Goal: Transaction & Acquisition: Obtain resource

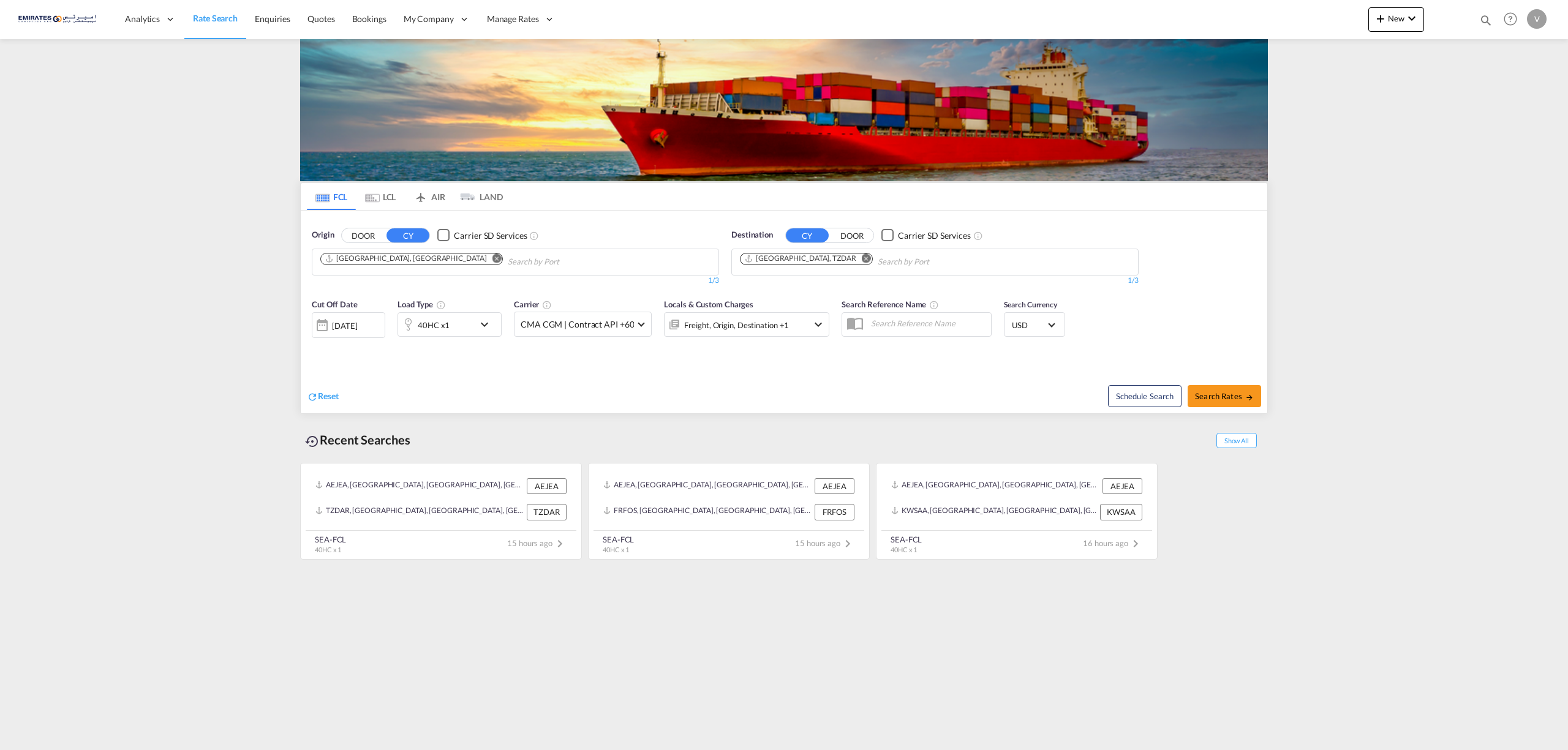
click at [489, 608] on md-content "Analytics Reports Dashboard Rate Search Enquiries Quotes Bookings" at bounding box center [784, 375] width 1568 height 750
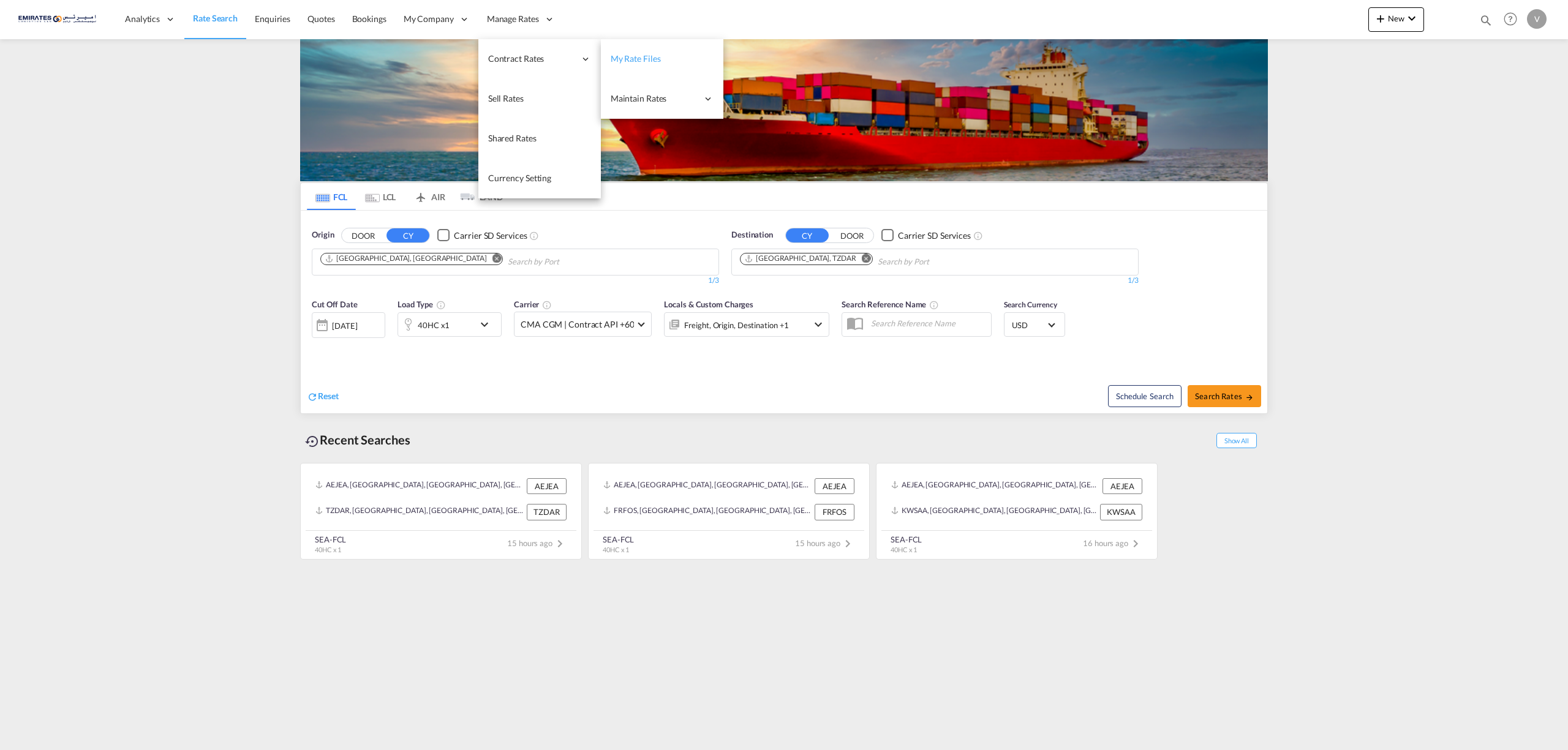
click at [632, 55] on span "My Rate Files" at bounding box center [635, 58] width 50 height 11
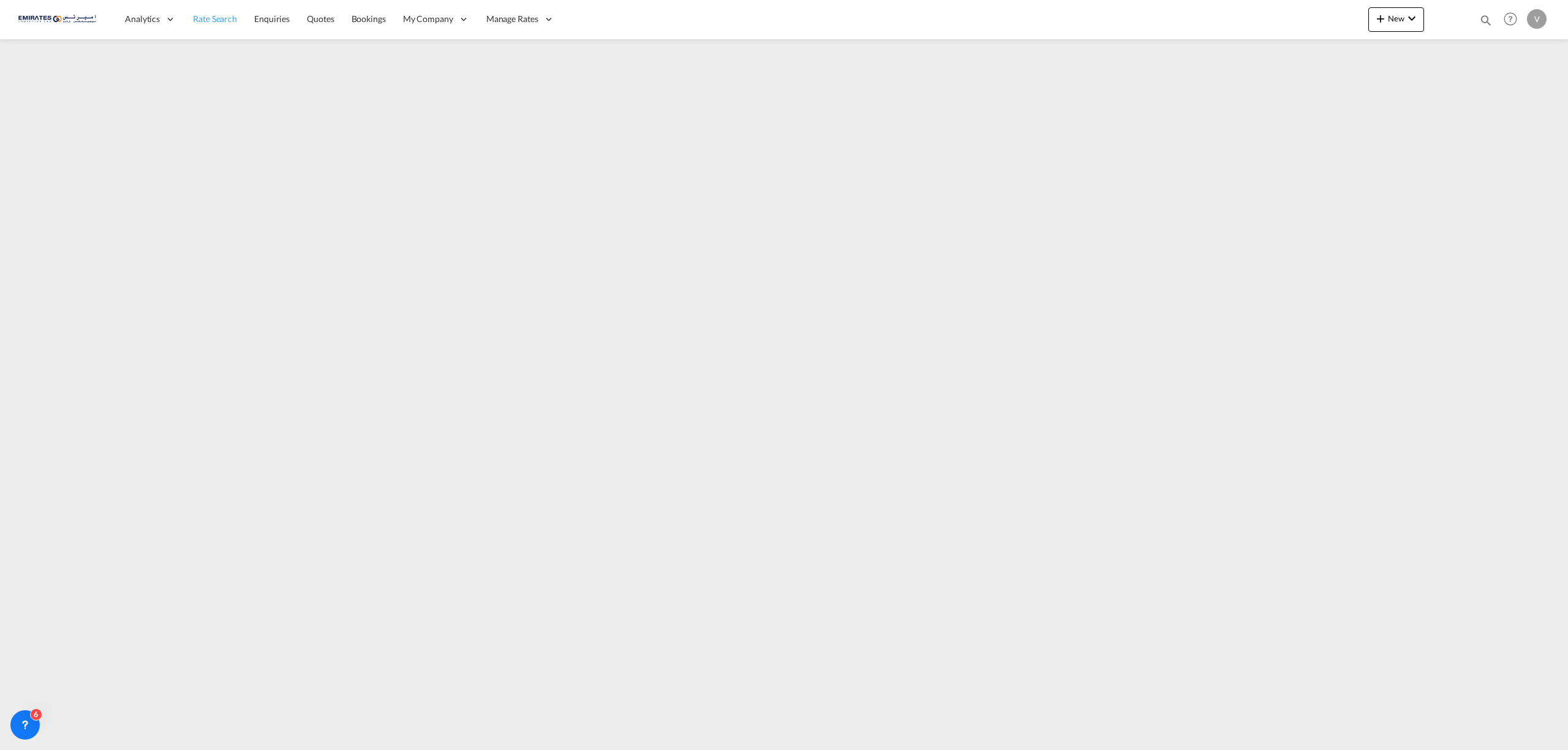
click at [215, 21] on span "Rate Search" at bounding box center [215, 18] width 44 height 11
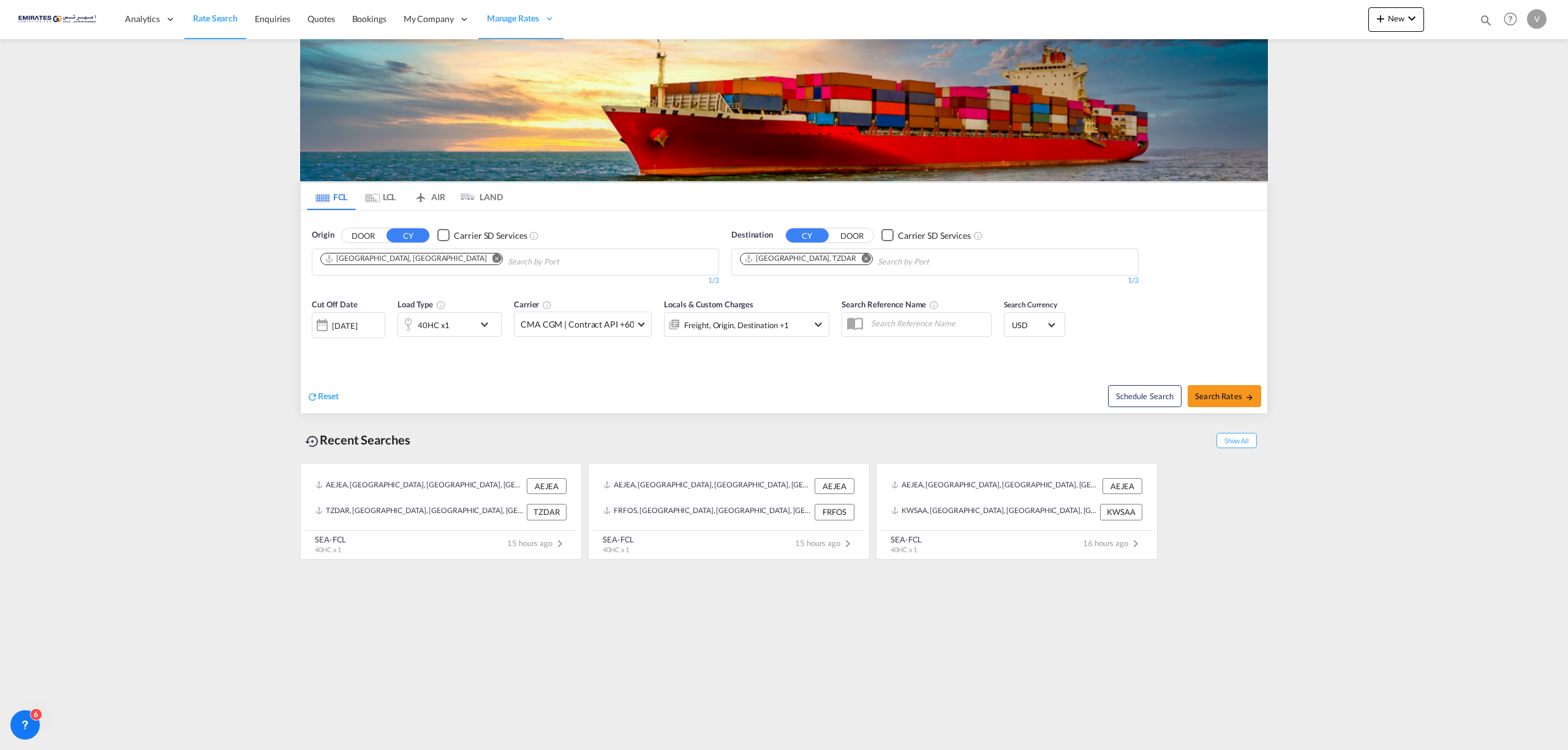
click at [751, 265] on md-chip "[GEOGRAPHIC_DATA], TZDAR" at bounding box center [807, 259] width 133 height 13
click at [861, 258] on md-icon "Remove" at bounding box center [866, 258] width 10 height 10
type input "gavl"
click at [757, 293] on div "Gavl e [GEOGRAPHIC_DATA] SEGVX" at bounding box center [835, 291] width 233 height 37
click at [1225, 396] on span "Search Rates" at bounding box center [1223, 397] width 59 height 10
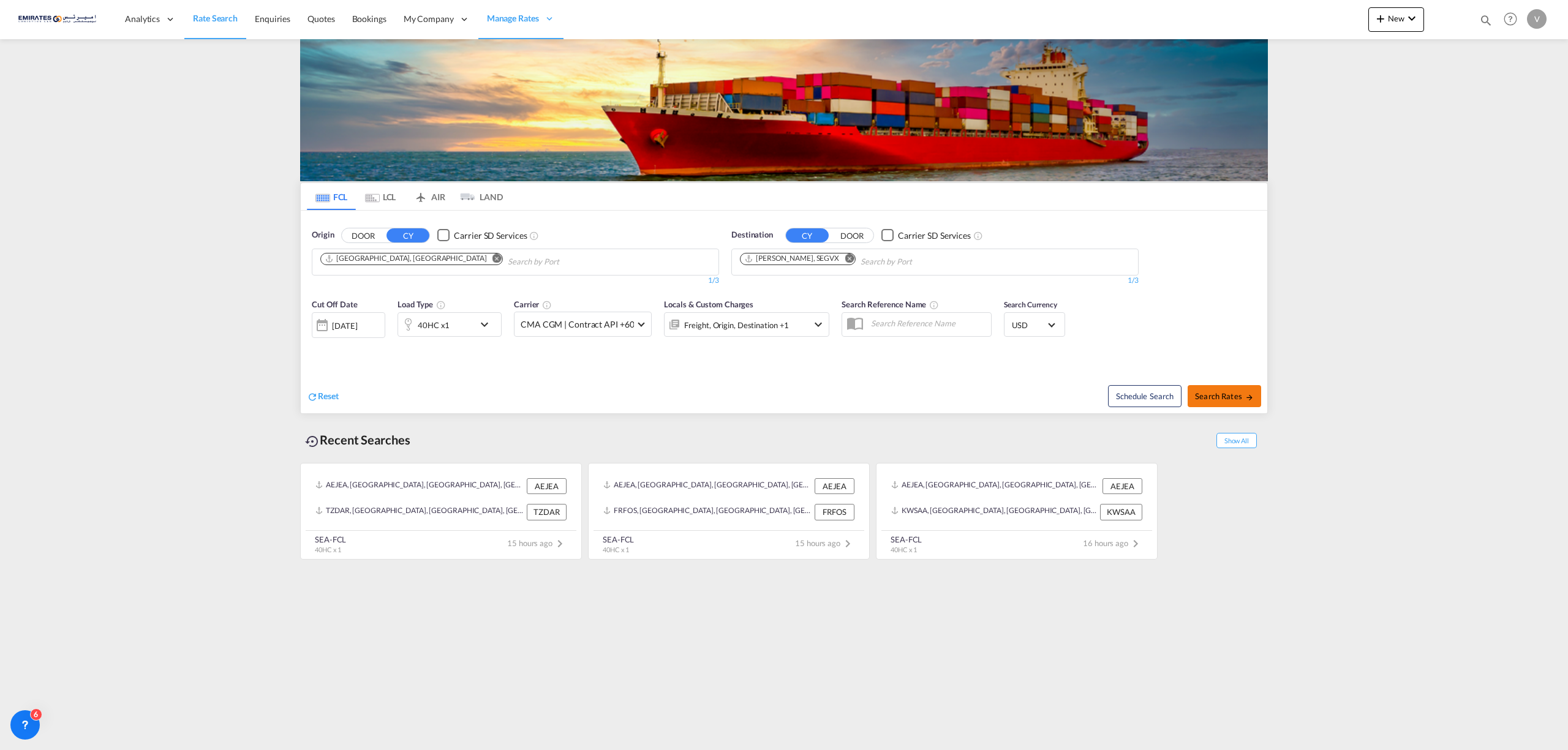
type input "AEJEA to SEGVX / [DATE]"
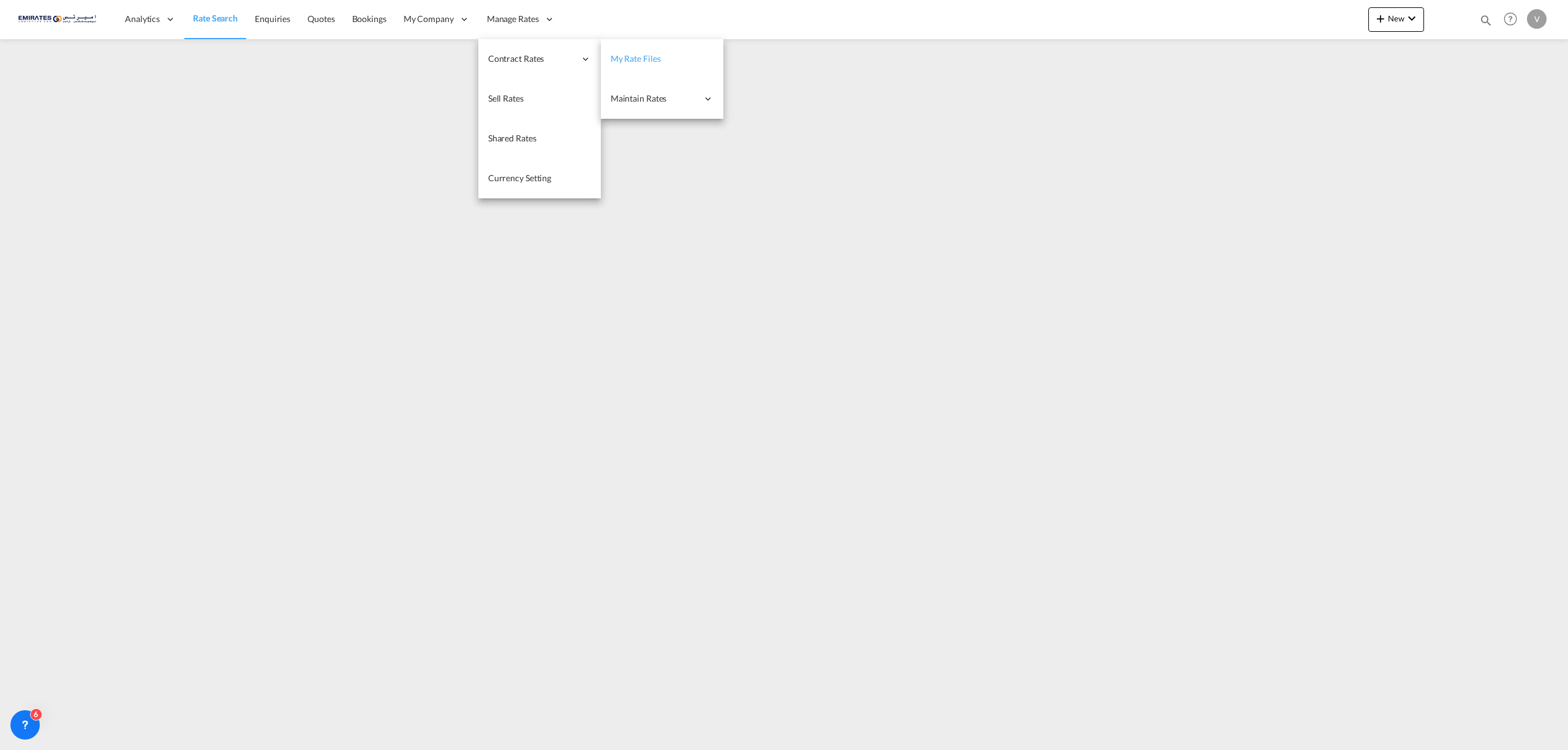
click at [637, 57] on span "My Rate Files" at bounding box center [635, 58] width 50 height 11
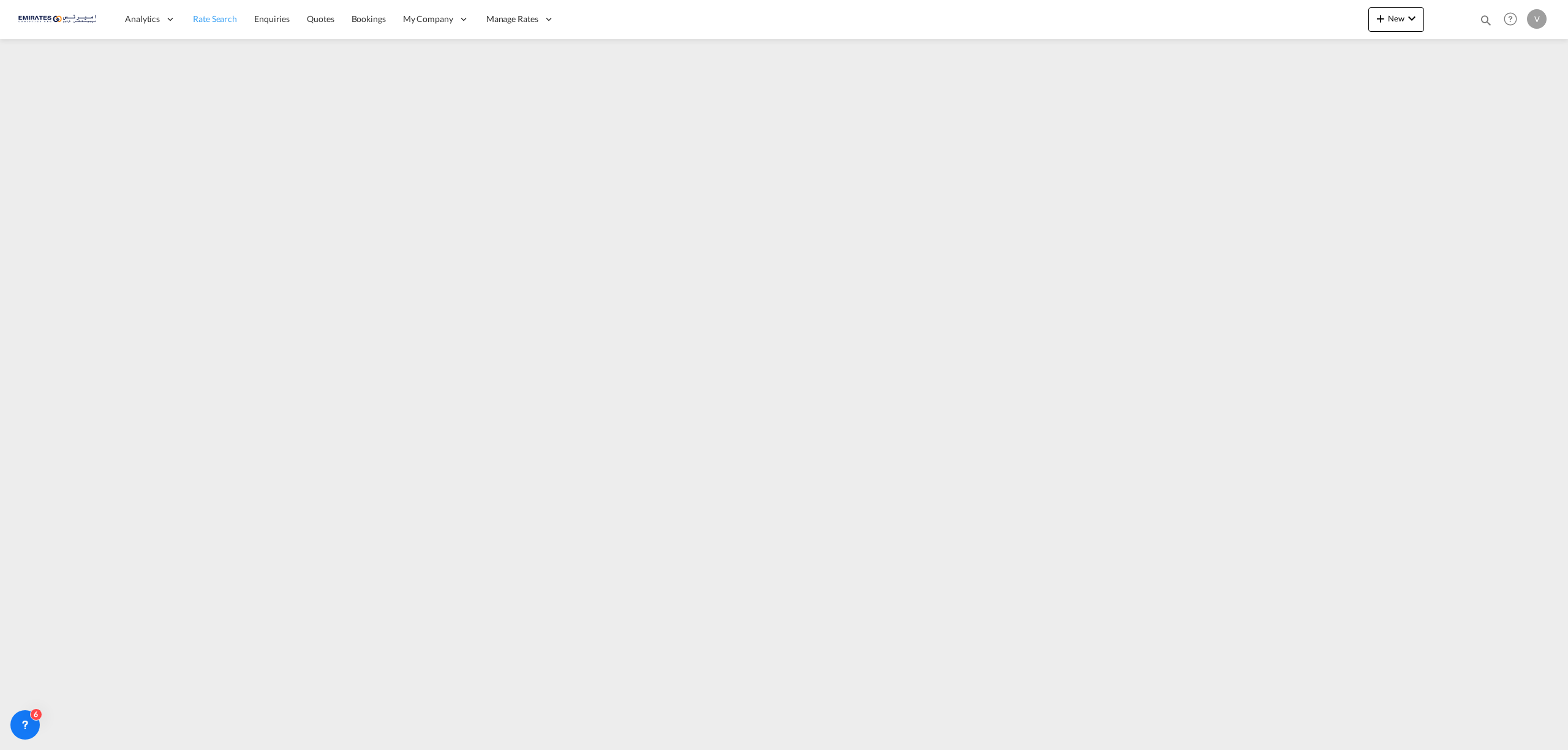
click at [193, 11] on link "Rate Search" at bounding box center [216, 18] width 62 height 39
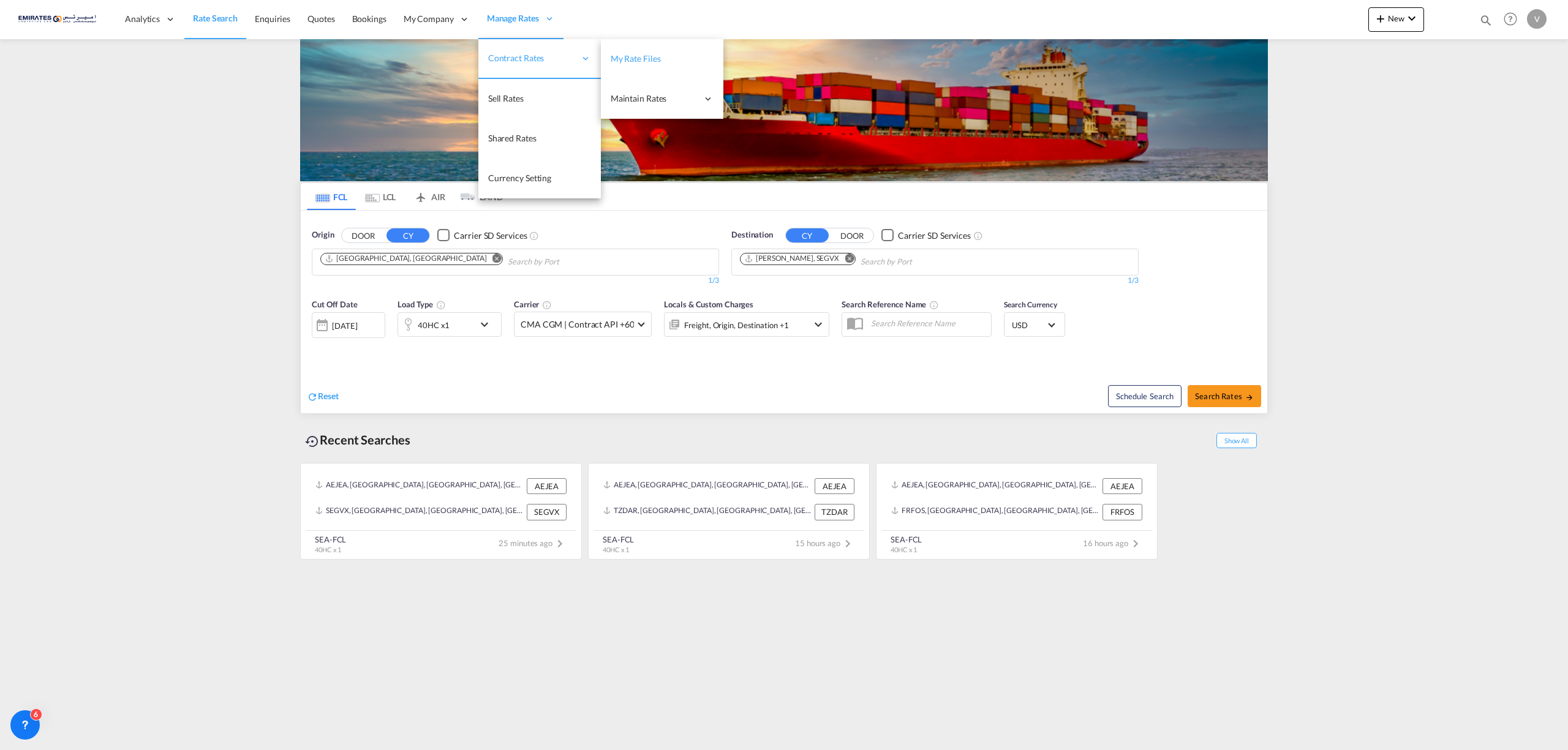
click at [630, 57] on span "My Rate Files" at bounding box center [635, 58] width 50 height 11
click at [629, 57] on span "My Rate Files" at bounding box center [635, 58] width 50 height 11
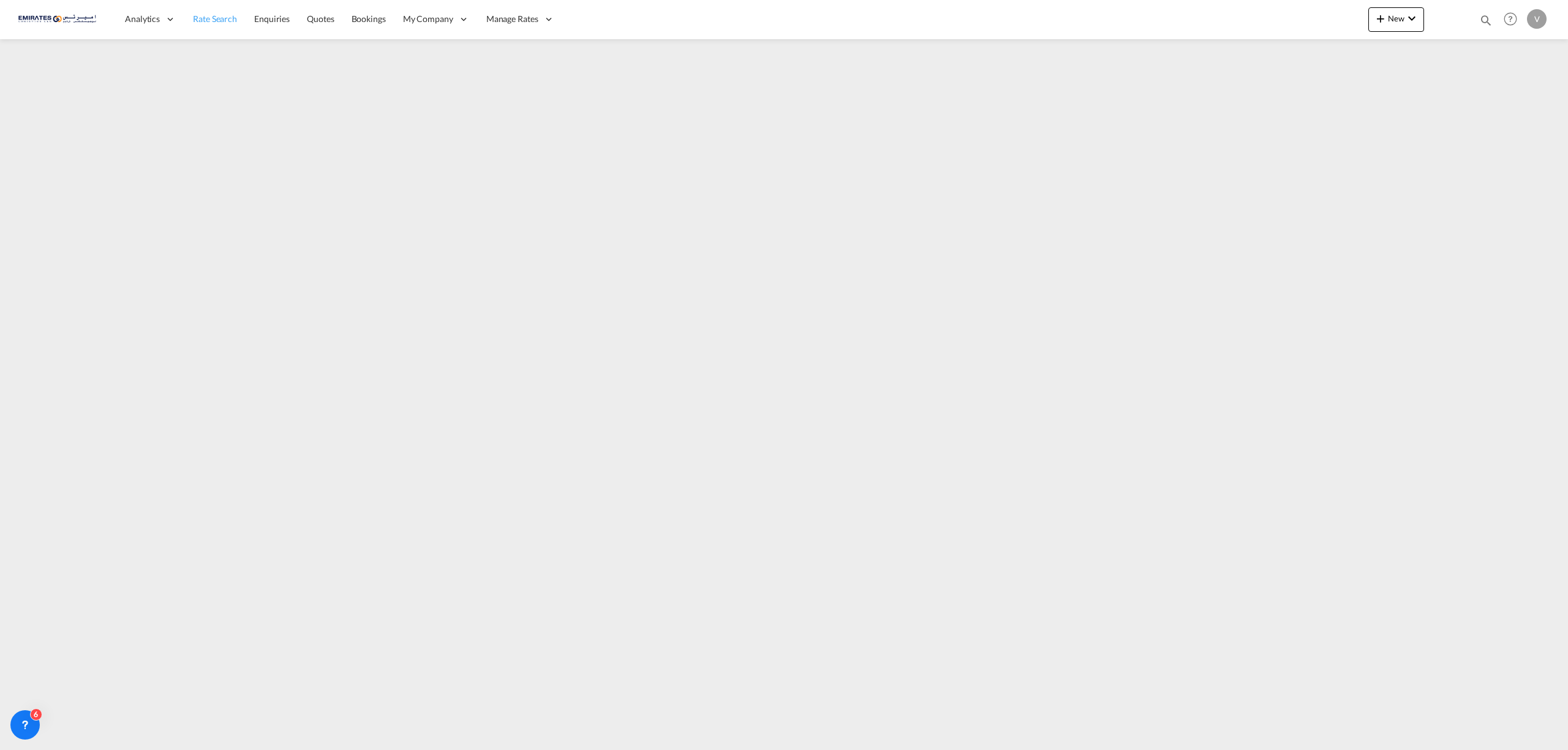
click at [214, 19] on span "Rate Search" at bounding box center [215, 18] width 44 height 11
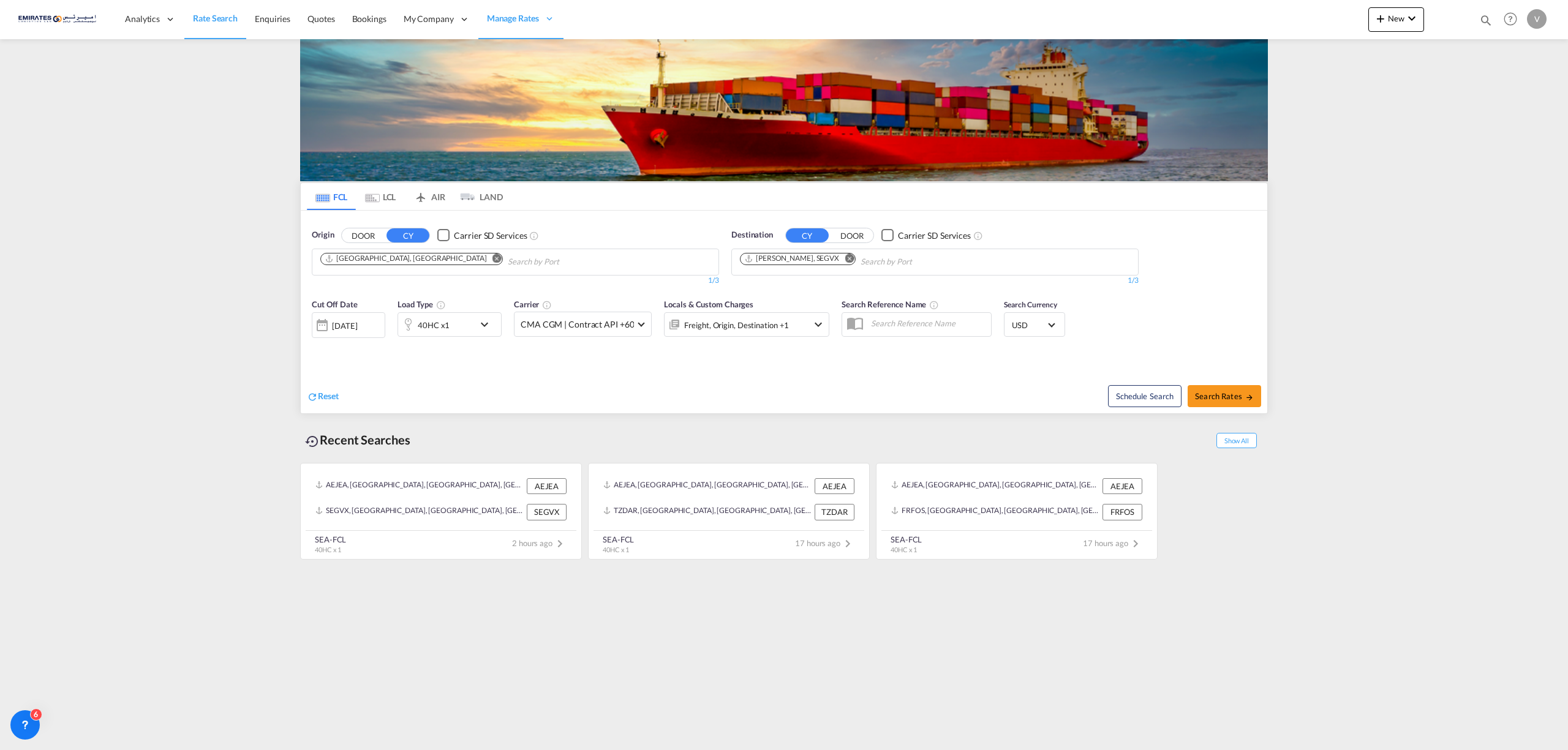
click at [844, 260] on md-icon "Remove" at bounding box center [849, 258] width 10 height 10
type input "[GEOGRAPHIC_DATA]"
click at [783, 295] on div "Aarhus [GEOGRAPHIC_DATA] [GEOGRAPHIC_DATA]" at bounding box center [835, 291] width 233 height 37
click at [1223, 399] on span "Search Rates" at bounding box center [1223, 397] width 59 height 10
type input "AEJEA to DKAAR / [DATE]"
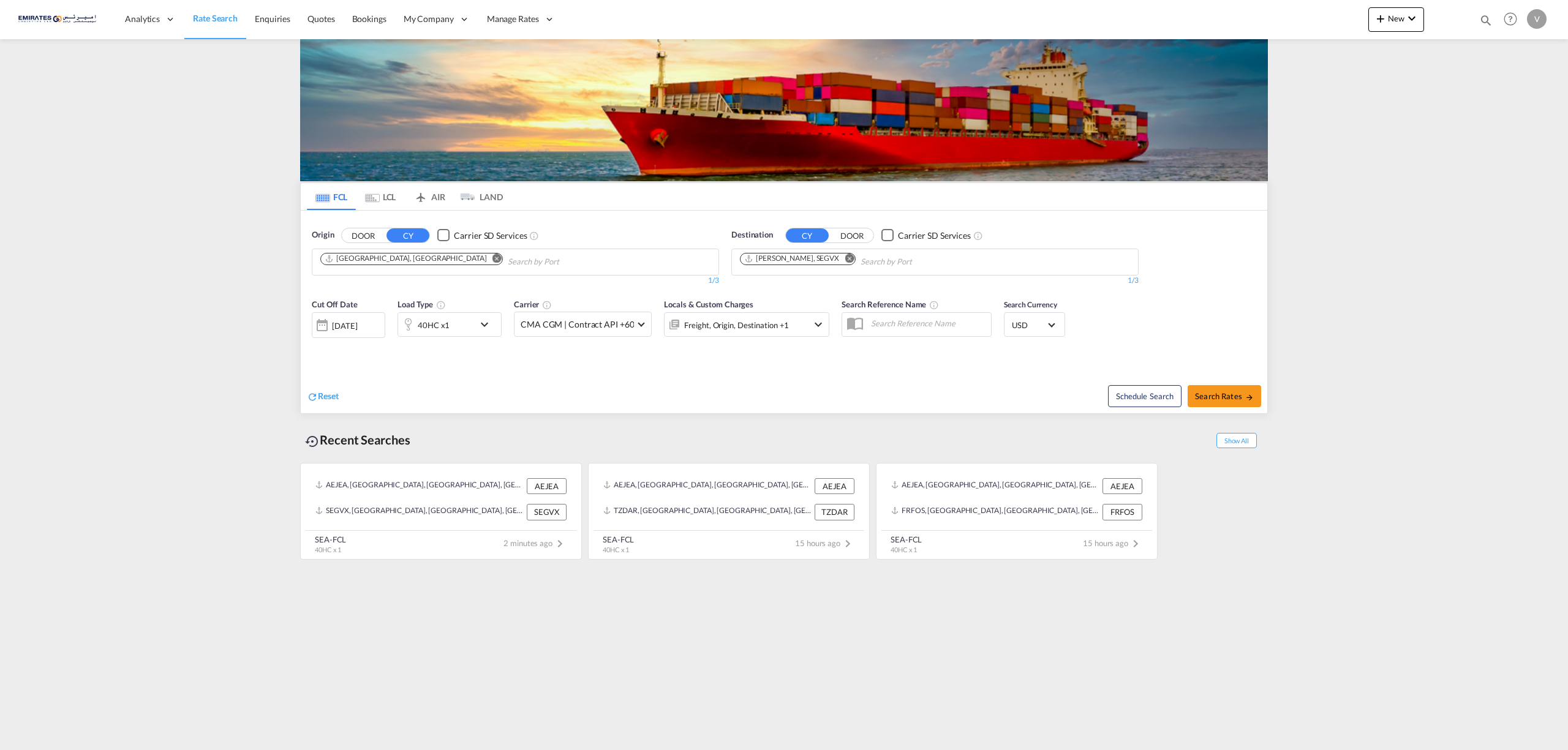
click at [844, 262] on md-icon "Remove" at bounding box center [849, 258] width 10 height 10
